Goal: Transaction & Acquisition: Subscribe to service/newsletter

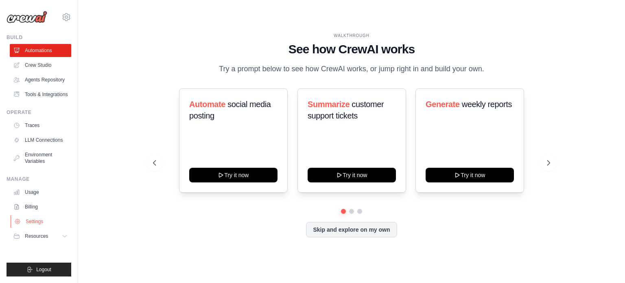
click at [36, 218] on link "Settings" at bounding box center [41, 221] width 61 height 13
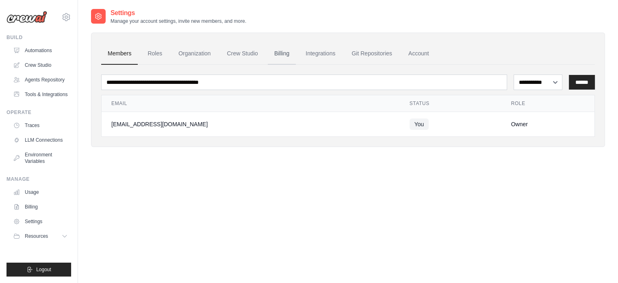
click at [284, 52] on link "Billing" at bounding box center [282, 54] width 28 height 22
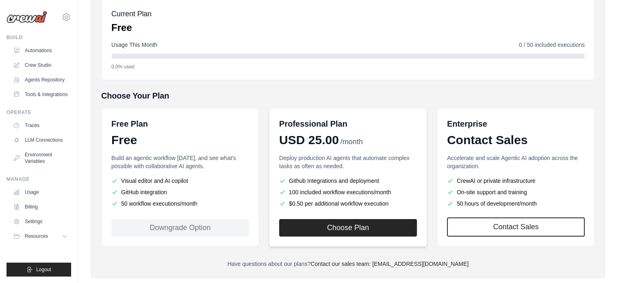
scroll to position [111, 0]
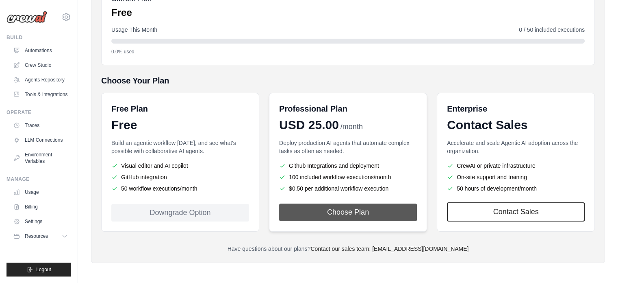
click at [358, 215] on button "Choose Plan" at bounding box center [348, 211] width 138 height 17
click at [353, 209] on button "Choose Plan" at bounding box center [348, 211] width 138 height 17
